Goal: Task Accomplishment & Management: Manage account settings

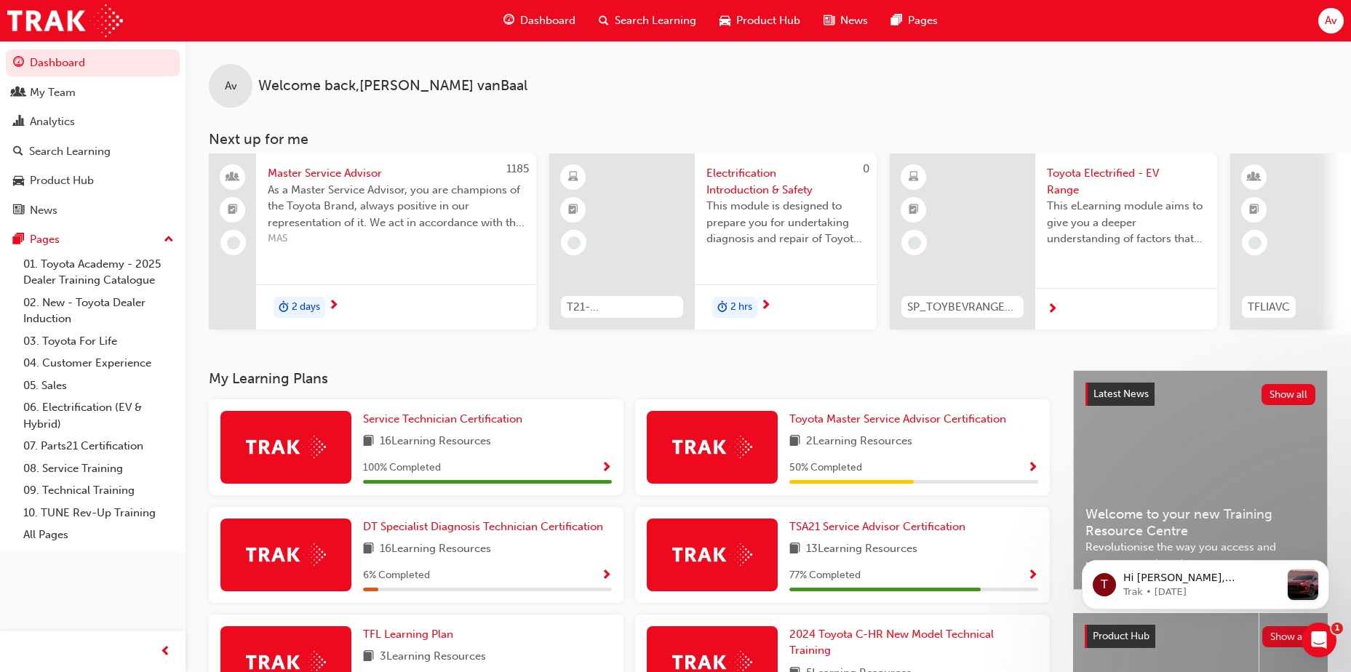
click at [669, 20] on span "Search Learning" at bounding box center [655, 20] width 81 height 17
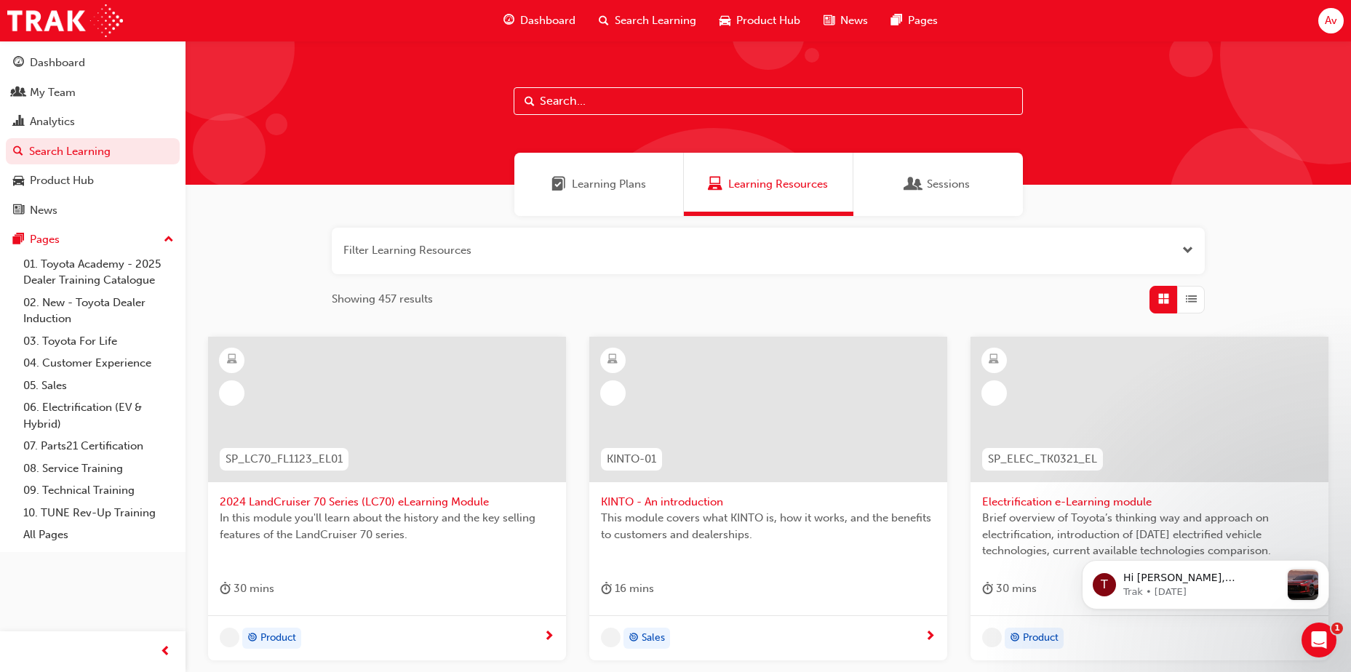
click at [577, 109] on input "text" at bounding box center [768, 101] width 509 height 28
type input "tfl"
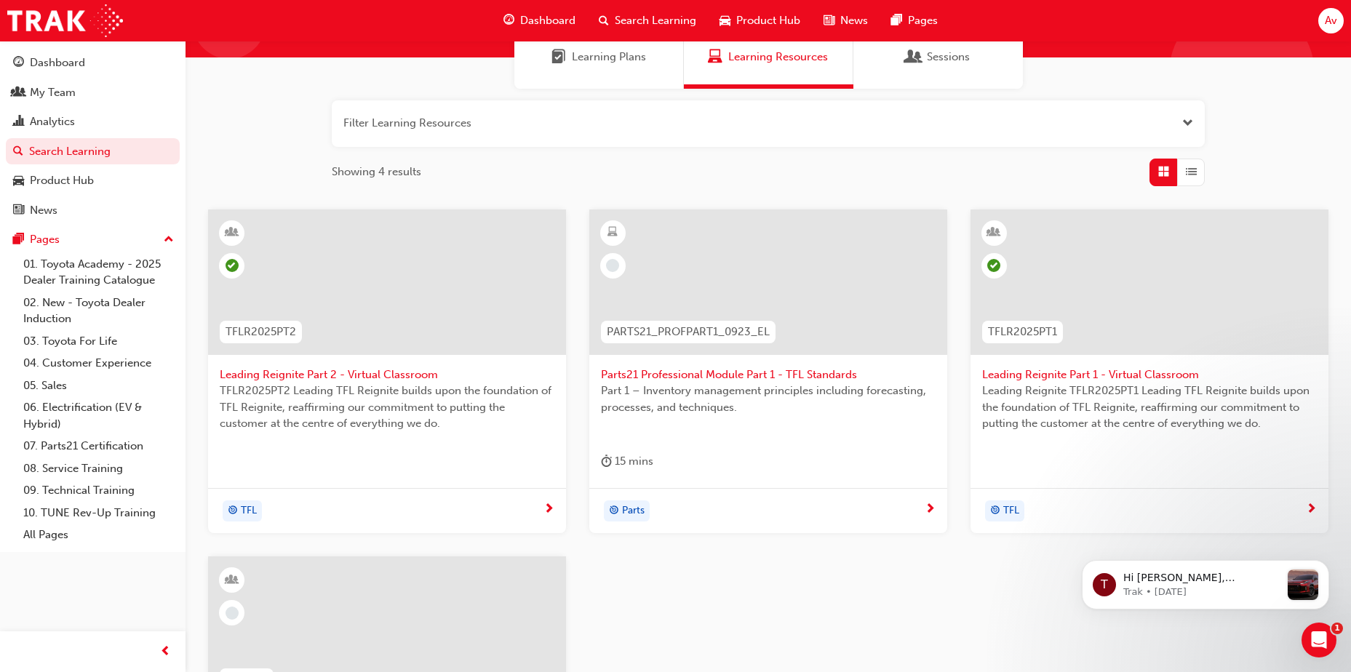
scroll to position [309, 0]
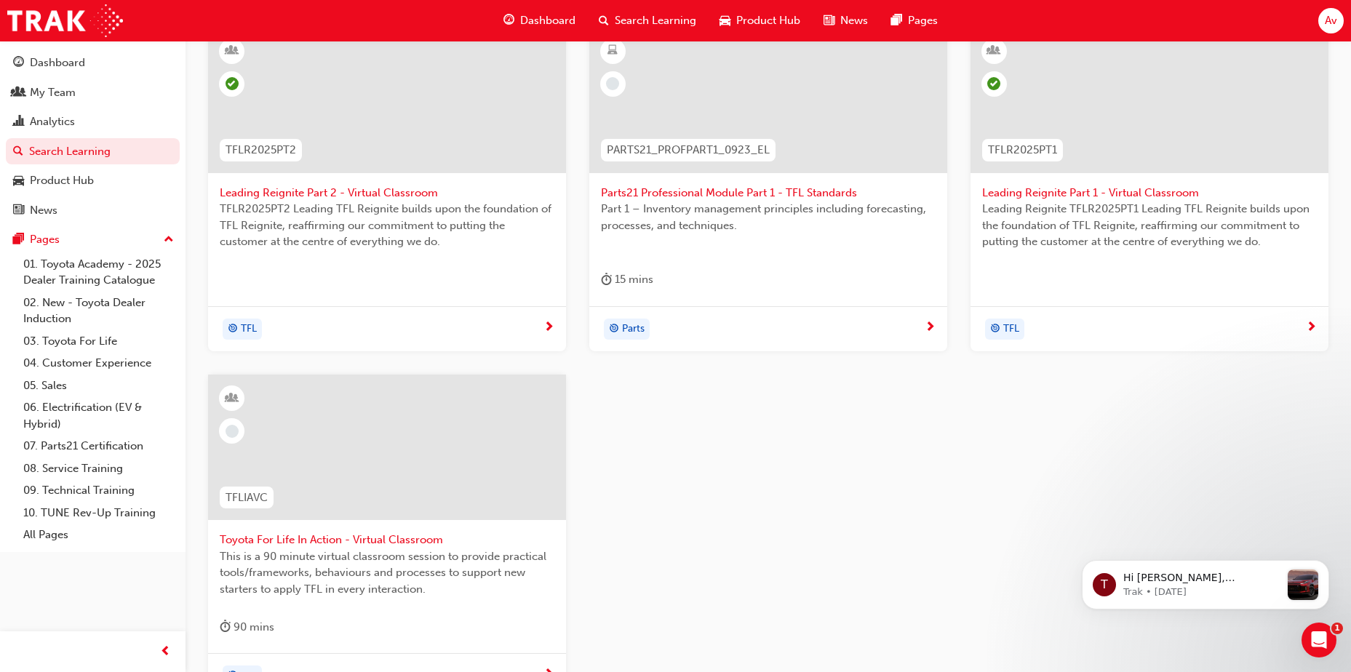
click at [327, 291] on span "Toyota For Life In Action - Virtual Classroom" at bounding box center [387, 540] width 335 height 17
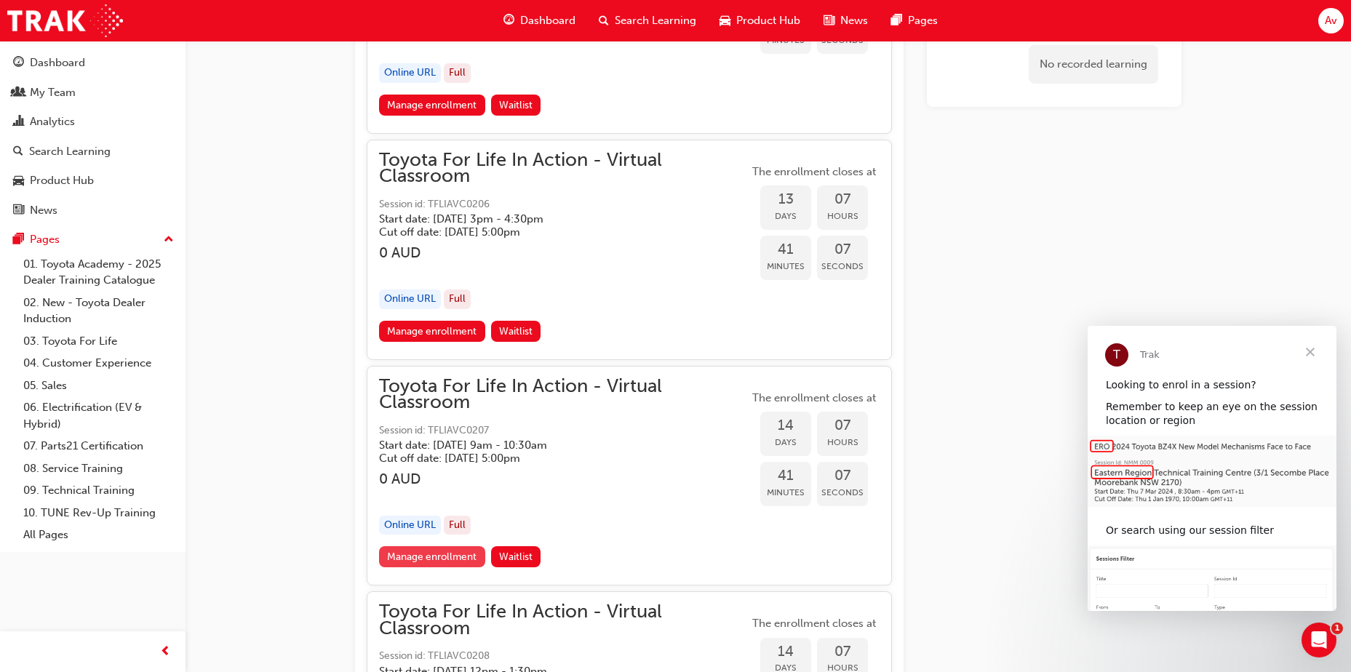
click at [443, 291] on link "Manage enrollment" at bounding box center [432, 556] width 106 height 21
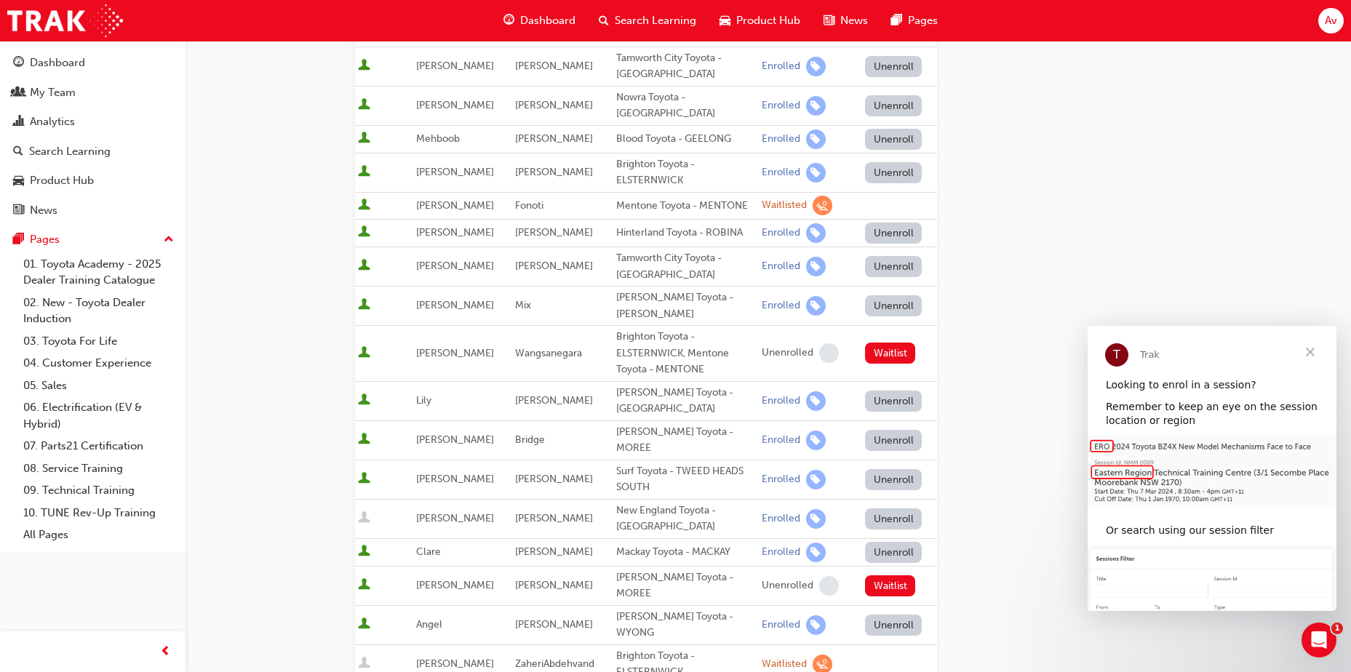
scroll to position [491, 0]
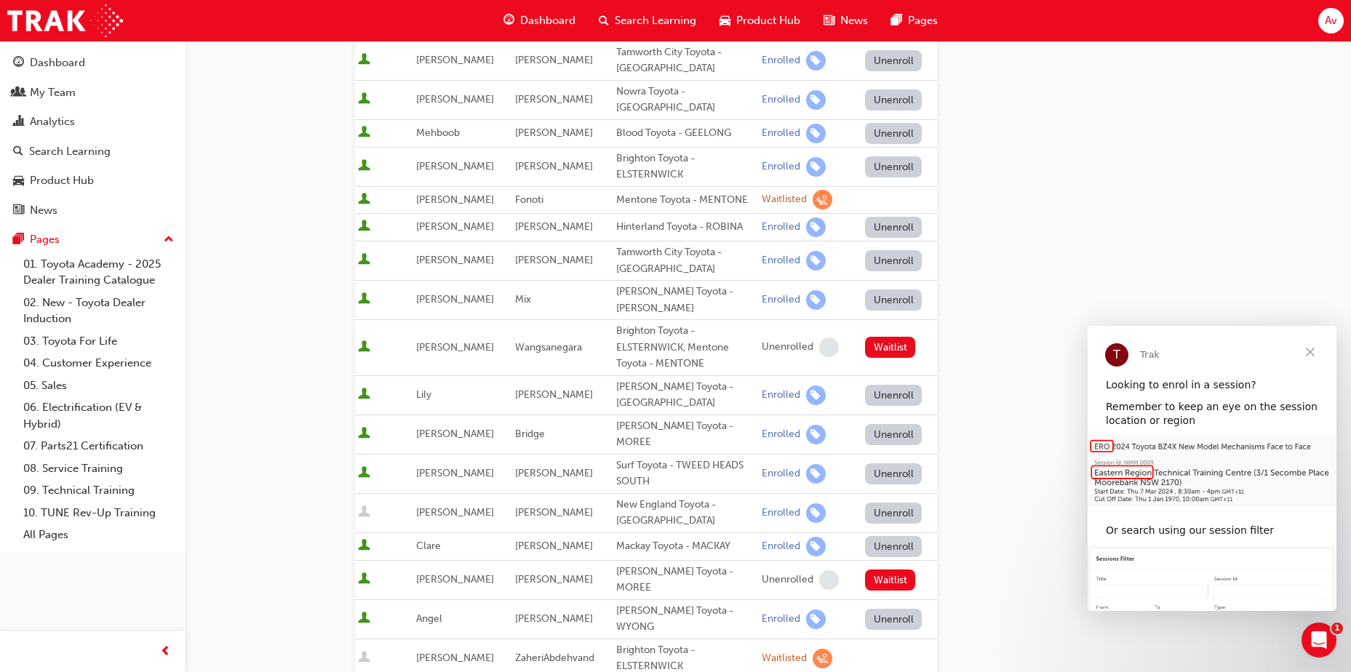
click at [816, 291] on button "Unenroll" at bounding box center [893, 513] width 57 height 21
click at [816, 291] on span "Close" at bounding box center [1310, 352] width 52 height 52
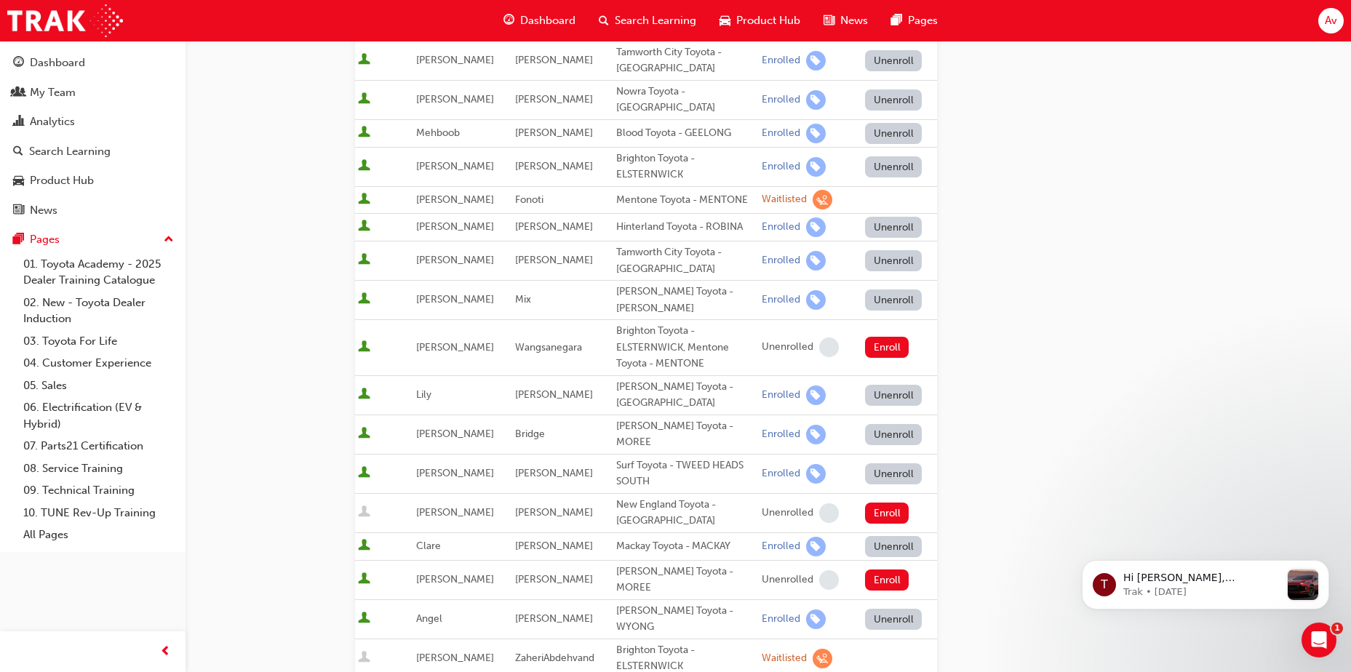
scroll to position [0, 0]
